Goal: Information Seeking & Learning: Learn about a topic

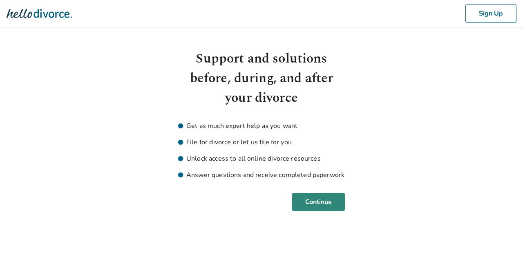
click at [336, 200] on button "Continue" at bounding box center [318, 202] width 53 height 18
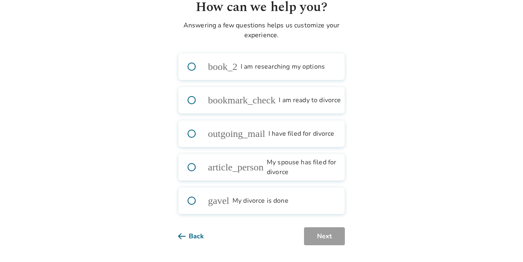
scroll to position [54, 0]
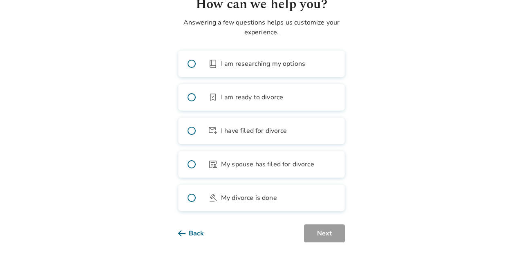
click at [189, 130] on span at bounding box center [191, 131] width 26 height 26
click at [195, 129] on span at bounding box center [191, 131] width 26 height 26
click at [335, 233] on button "Next" at bounding box center [324, 233] width 41 height 18
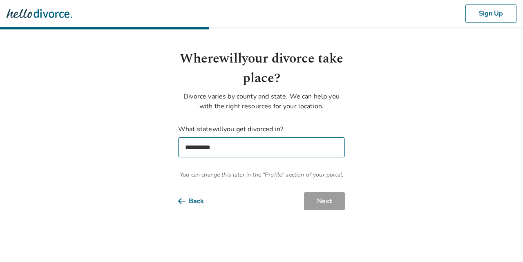
scroll to position [0, 0]
click at [329, 148] on select "**********" at bounding box center [261, 147] width 167 height 20
select select "**"
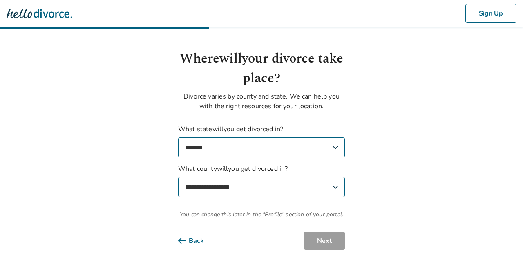
click at [411, 190] on body "**********" at bounding box center [261, 124] width 523 height 249
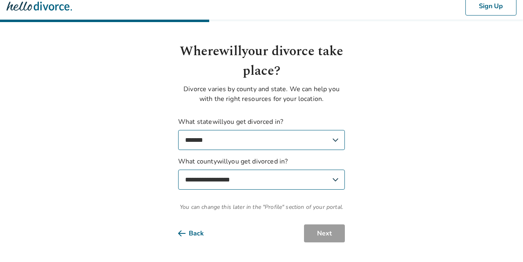
click at [308, 179] on select "**********" at bounding box center [261, 179] width 167 height 20
select select "*********"
click at [336, 232] on button "Next" at bounding box center [324, 233] width 41 height 18
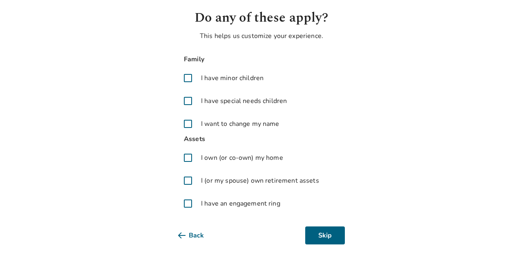
scroll to position [42, 0]
click at [189, 77] on span at bounding box center [188, 77] width 20 height 20
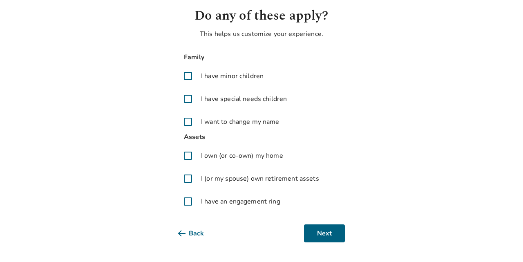
click at [203, 156] on span "I own (or co-own) my home" at bounding box center [242, 156] width 82 height 10
click at [200, 181] on label "I (or my spouse) own retirement assets" at bounding box center [261, 179] width 167 height 20
click at [189, 154] on span at bounding box center [188, 156] width 20 height 20
click at [188, 180] on span at bounding box center [188, 179] width 20 height 20
click at [186, 202] on span at bounding box center [188, 201] width 20 height 20
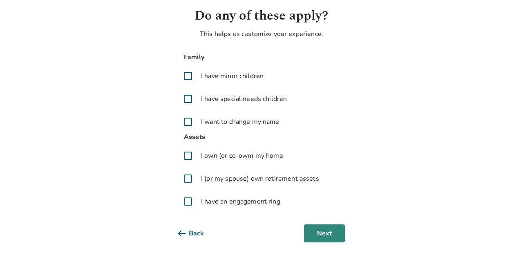
click at [326, 234] on button "Next" at bounding box center [324, 233] width 41 height 18
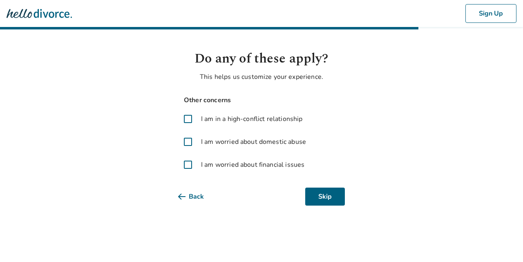
click at [189, 164] on span at bounding box center [188, 165] width 20 height 20
click at [189, 144] on span at bounding box center [188, 142] width 20 height 20
click at [319, 193] on button "Next" at bounding box center [324, 196] width 41 height 18
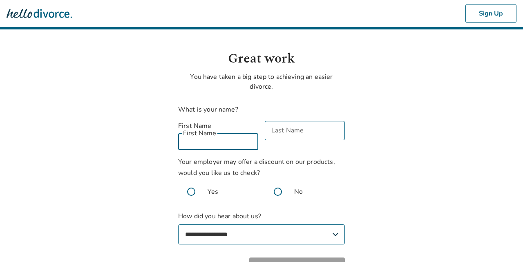
click at [240, 133] on input "First Name" at bounding box center [218, 140] width 80 height 19
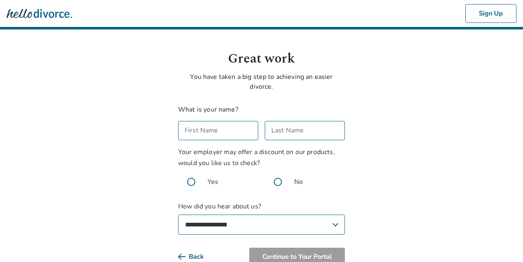
click at [365, 177] on body "**********" at bounding box center [261, 149] width 523 height 298
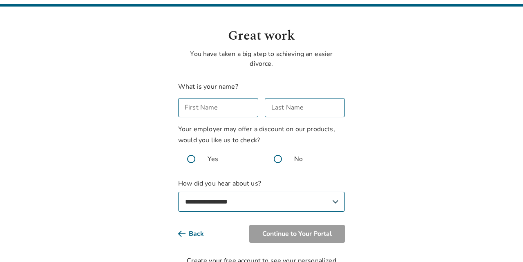
scroll to position [24, 0]
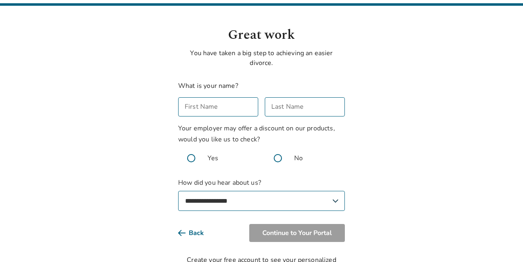
click at [203, 108] on input "First Name" at bounding box center [218, 106] width 80 height 19
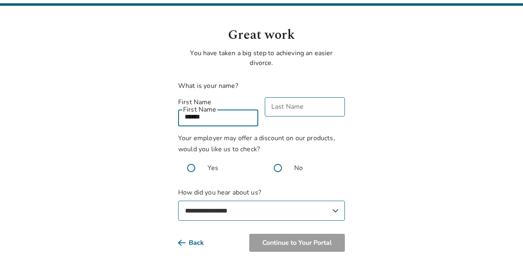
type input "******"
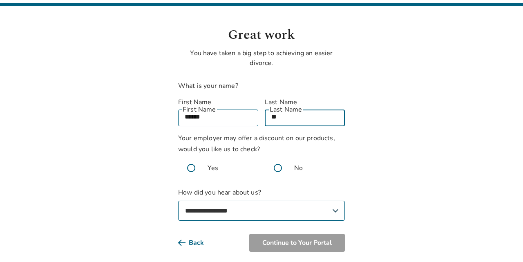
type input "*"
type input "******"
click at [278, 158] on span at bounding box center [278, 168] width 26 height 26
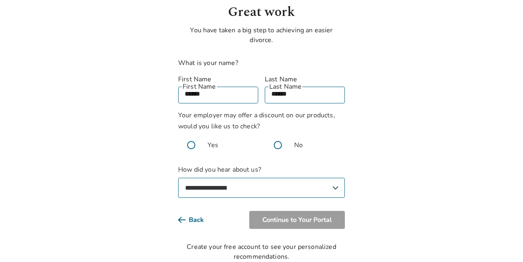
scroll to position [53, 0]
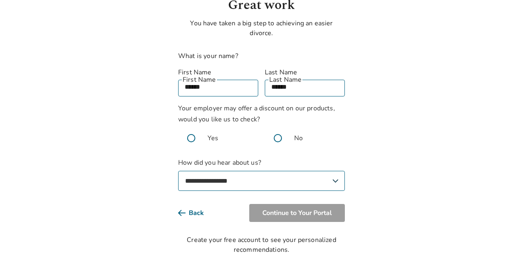
click at [326, 176] on select "**********" at bounding box center [261, 181] width 167 height 20
select select "**********"
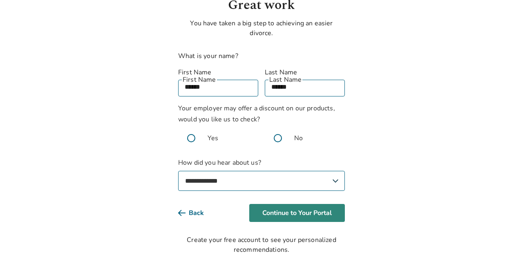
click at [316, 204] on button "Continue to Your Portal" at bounding box center [297, 213] width 96 height 18
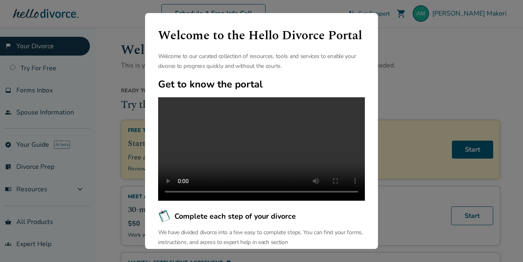
click at [405, 82] on div "Welcome to the Hello Divorce Portal Welcome to our curated collection of resour…" at bounding box center [261, 131] width 523 height 262
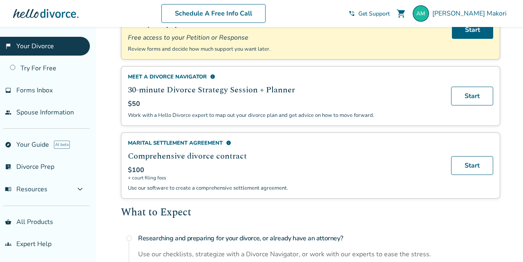
scroll to position [123, 0]
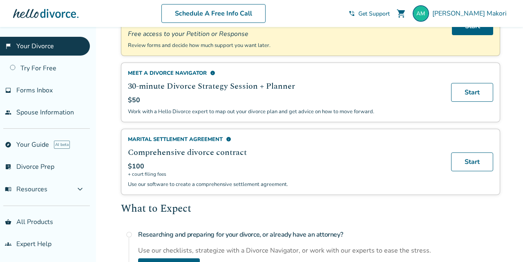
click at [206, 136] on div "Marital Settlement Agreement info" at bounding box center [284, 139] width 313 height 7
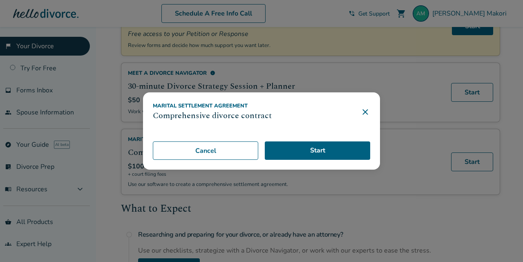
click at [369, 110] on icon at bounding box center [365, 112] width 10 height 10
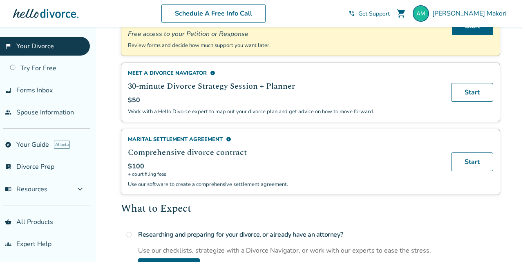
click at [228, 138] on span "info" at bounding box center [228, 138] width 5 height 5
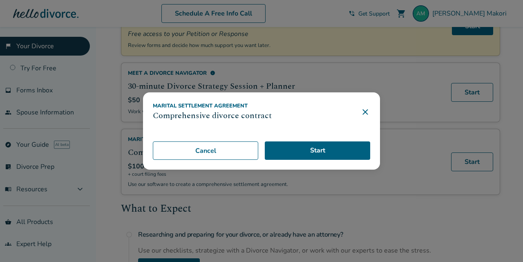
click at [362, 108] on icon at bounding box center [365, 112] width 10 height 10
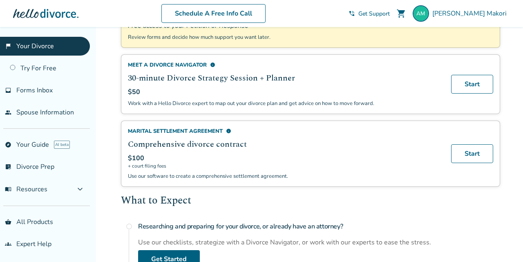
scroll to position [142, 0]
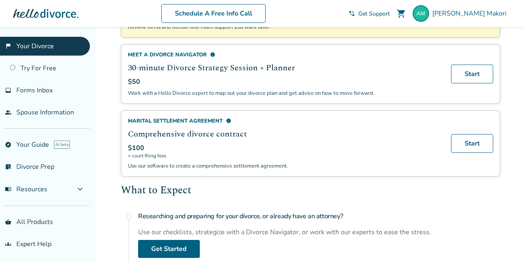
click at [131, 147] on span "$100" at bounding box center [136, 147] width 16 height 9
click at [179, 167] on p "Use our software to create a comprehensive settlement agreement." at bounding box center [284, 165] width 313 height 7
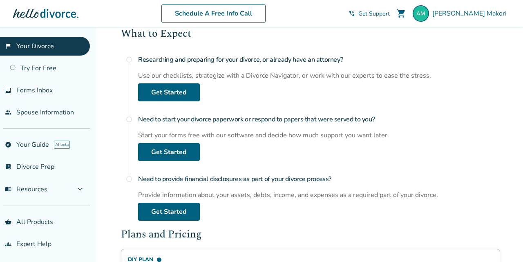
scroll to position [296, 0]
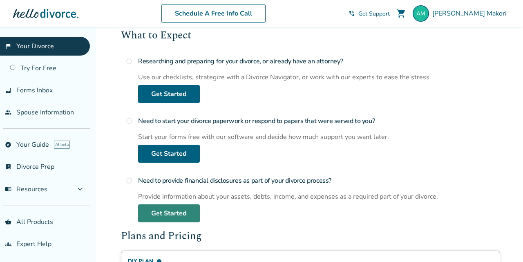
click at [192, 207] on link "Get Started" at bounding box center [169, 213] width 62 height 18
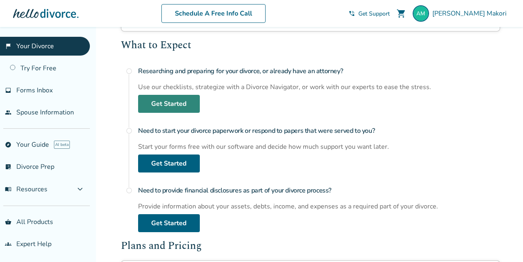
scroll to position [278, 0]
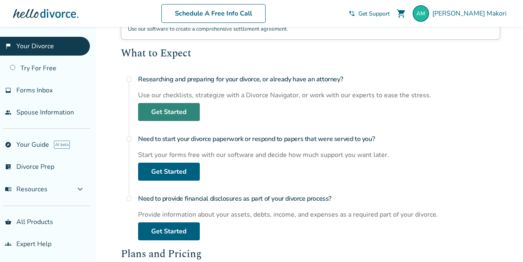
click at [178, 109] on link "Get Started" at bounding box center [169, 112] width 62 height 18
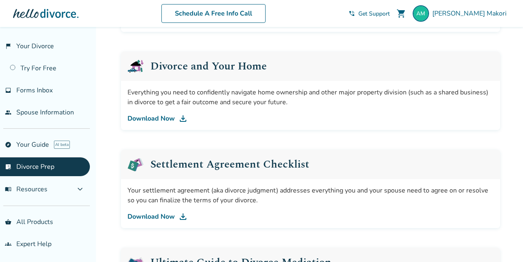
scroll to position [299, 0]
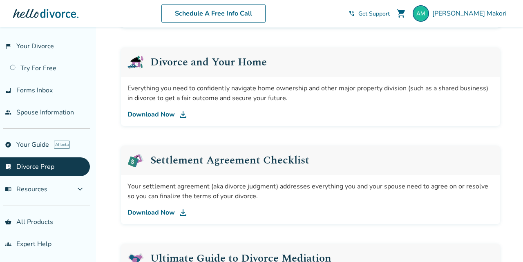
click at [171, 115] on link "Download Now" at bounding box center [310, 114] width 366 height 10
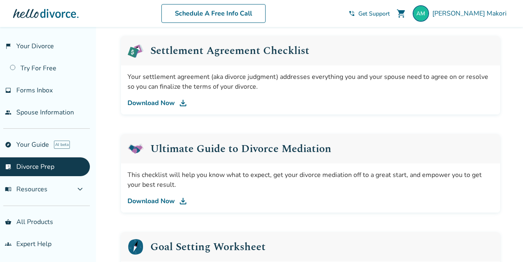
scroll to position [407, 0]
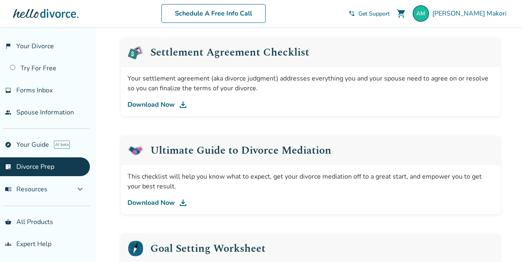
click at [161, 105] on link "Download Now" at bounding box center [310, 105] width 366 height 10
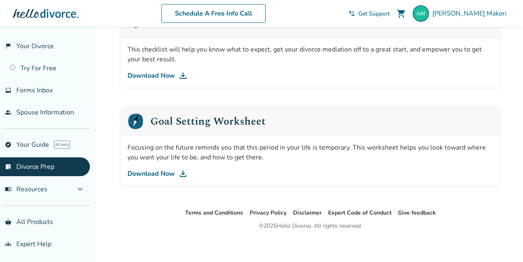
scroll to position [536, 0]
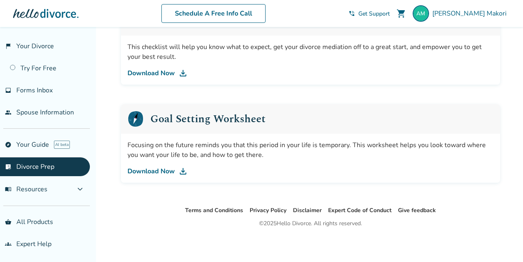
click at [156, 168] on link "Download Now" at bounding box center [310, 171] width 366 height 10
click at [71, 188] on button "menu_book Resources expand_more" at bounding box center [45, 189] width 90 height 20
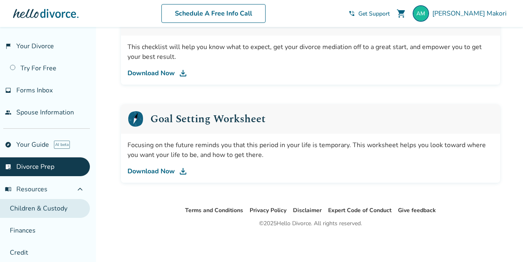
click at [50, 210] on link "Children & Custody" at bounding box center [45, 208] width 90 height 19
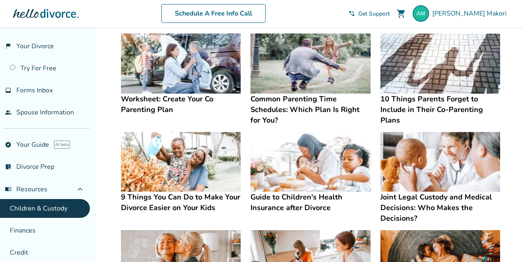
scroll to position [58, 0]
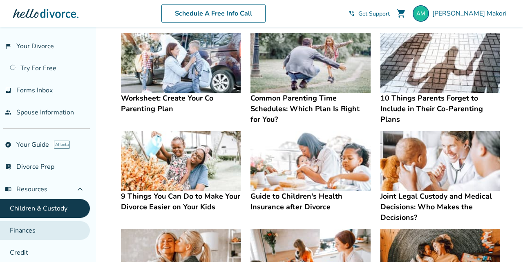
click at [55, 230] on link "Finances" at bounding box center [45, 230] width 90 height 19
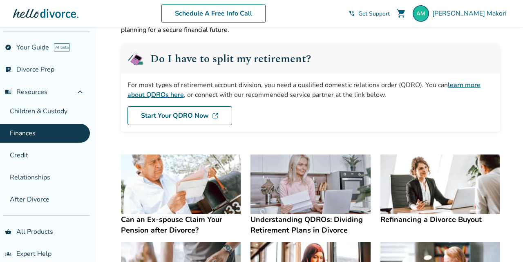
click at [216, 182] on img at bounding box center [181, 184] width 120 height 60
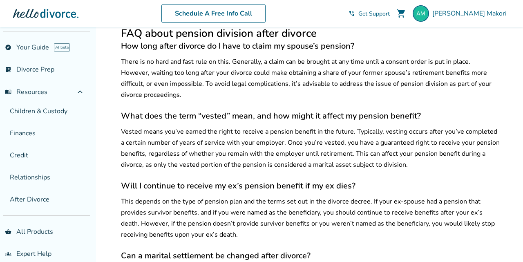
scroll to position [1456, 0]
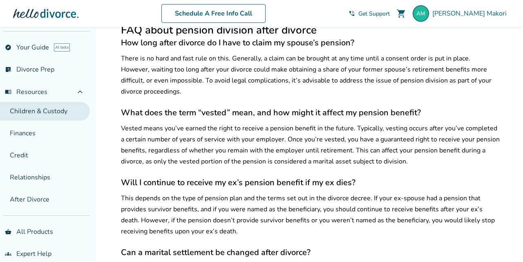
click at [55, 105] on link "Children & Custody" at bounding box center [45, 111] width 90 height 19
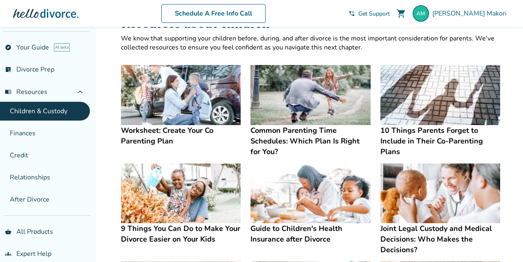
scroll to position [18, 0]
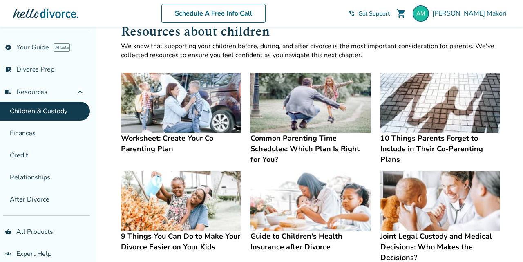
click at [316, 140] on h4 "Common Parenting Time Schedules: Which Plan Is Right for You?" at bounding box center [310, 149] width 120 height 32
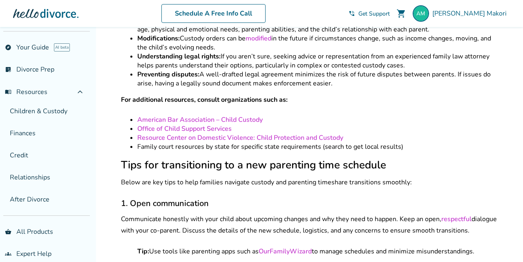
scroll to position [2433, 0]
